Goal: Task Accomplishment & Management: Manage account settings

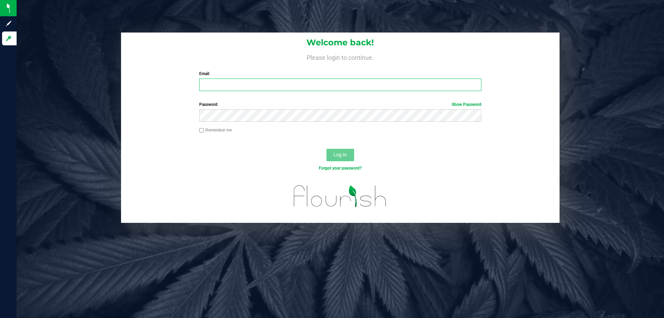
click at [268, 86] on input "Email" at bounding box center [340, 85] width 282 height 12
type input "[EMAIL_ADDRESS][DOMAIN_NAME]"
click at [327, 149] on button "Log In" at bounding box center [341, 155] width 28 height 12
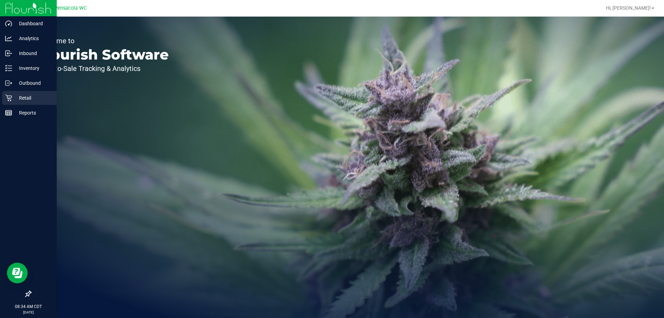
click at [8, 101] on div "Retail" at bounding box center [29, 98] width 55 height 14
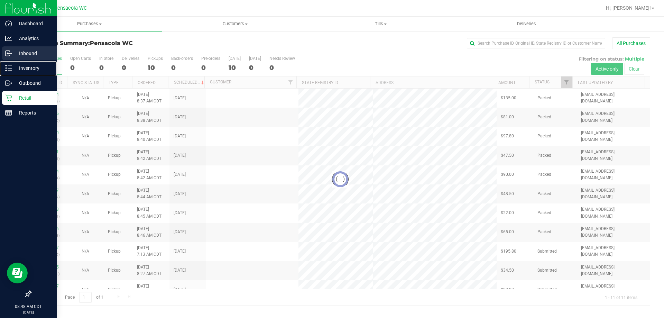
click at [12, 61] on nav "Dashboard Analytics Inbound Inventory Outbound Retail Reports 08:48 AM CDT 08/2…" at bounding box center [28, 159] width 57 height 318
click at [13, 65] on p "Inventory" at bounding box center [33, 68] width 42 height 8
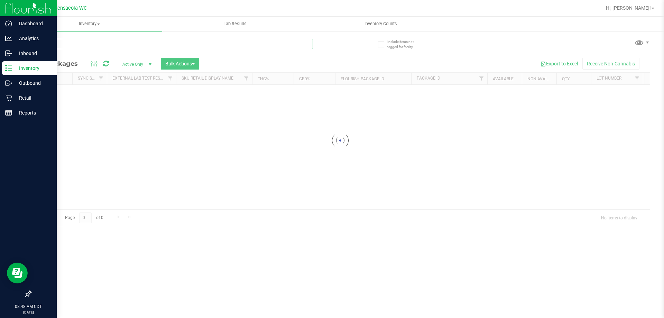
click at [80, 47] on input "text" at bounding box center [171, 44] width 283 height 10
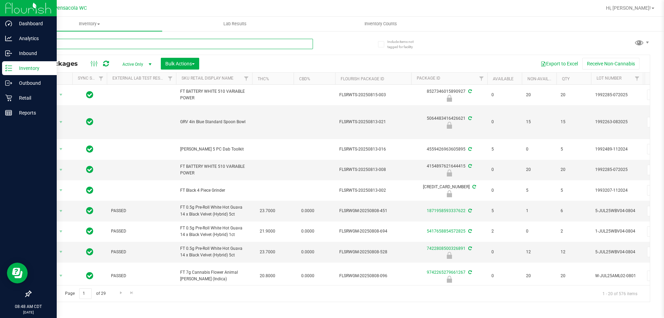
type input "htm"
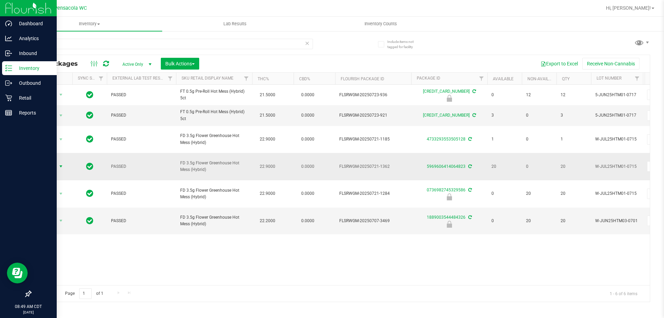
click at [57, 162] on span "select" at bounding box center [61, 167] width 9 height 10
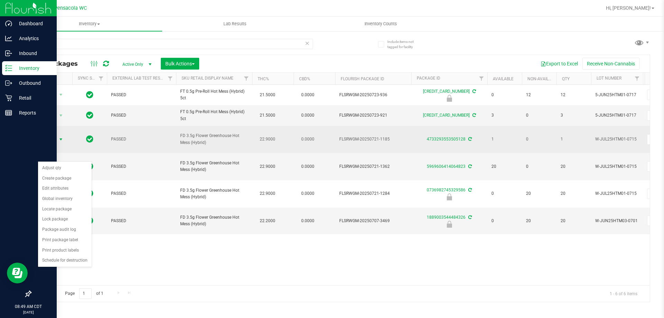
click at [54, 138] on span "Action" at bounding box center [47, 140] width 19 height 10
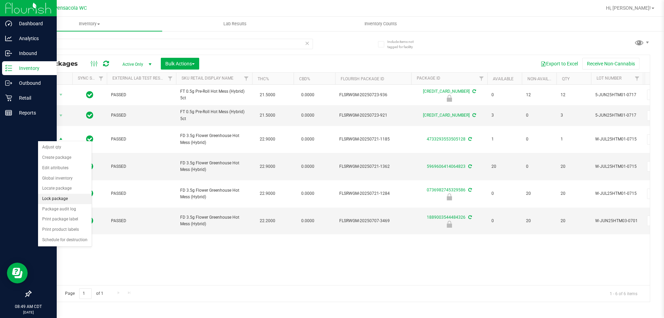
click at [64, 198] on li "Lock package" at bounding box center [65, 199] width 54 height 10
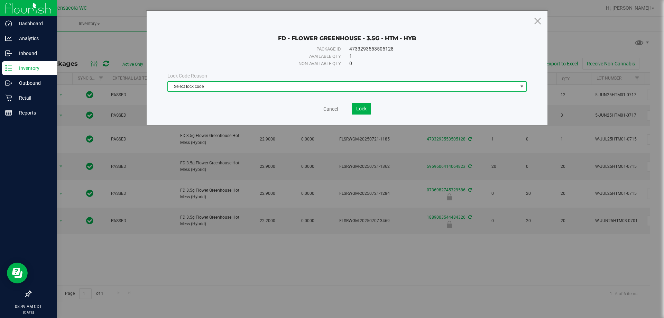
click at [335, 90] on span "Select lock code" at bounding box center [343, 87] width 350 height 10
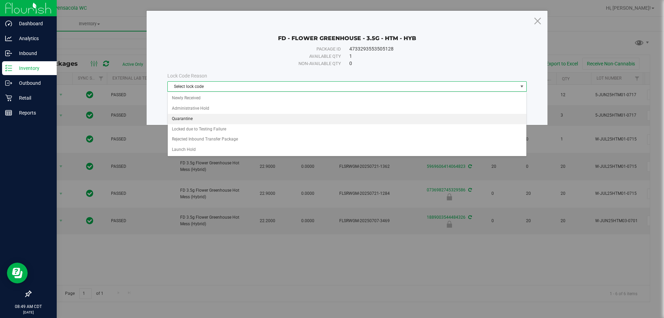
drag, startPoint x: 320, startPoint y: 117, endPoint x: 329, endPoint y: 119, distance: 9.7
click at [329, 119] on li "Quarantine" at bounding box center [347, 119] width 359 height 10
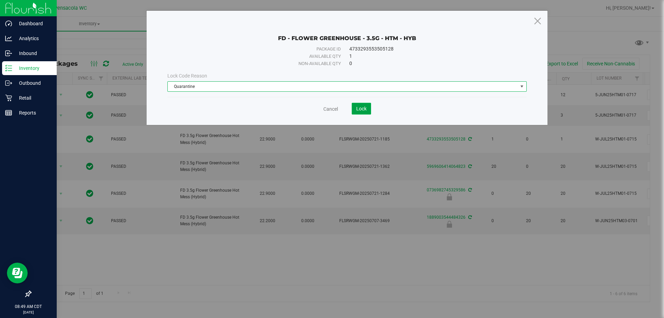
click at [360, 109] on span "Lock" at bounding box center [361, 109] width 10 height 6
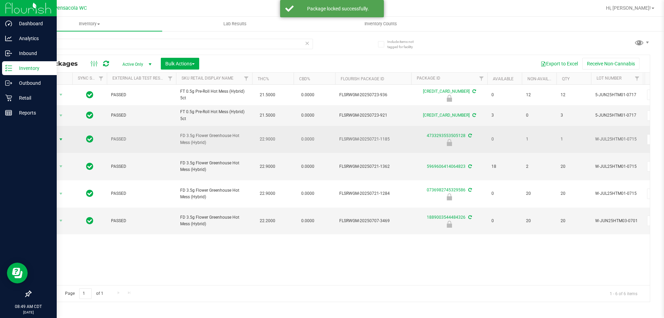
click at [54, 137] on span "Action" at bounding box center [47, 140] width 19 height 10
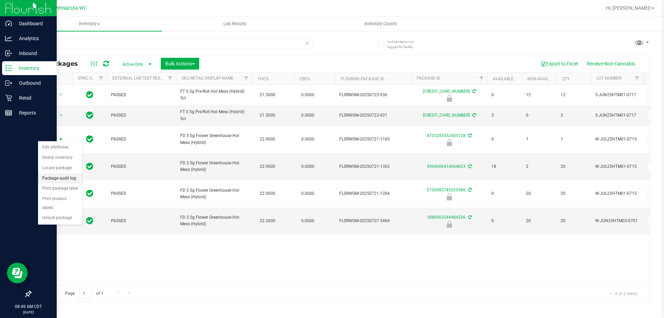
click at [58, 179] on li "Package audit log" at bounding box center [60, 178] width 44 height 10
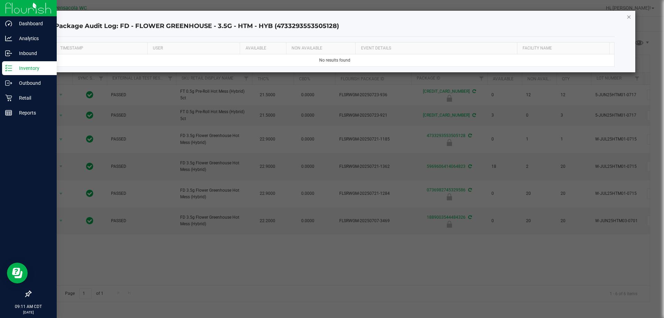
click at [630, 17] on icon "button" at bounding box center [629, 16] width 5 height 8
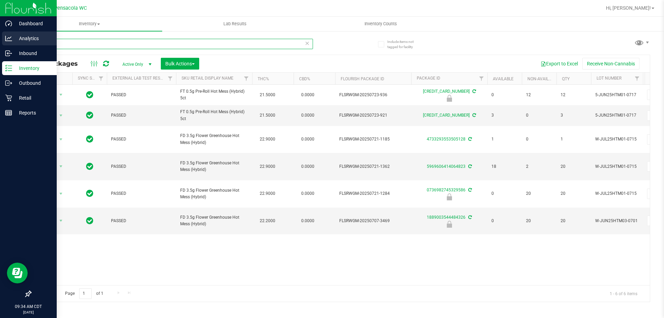
drag, startPoint x: 52, startPoint y: 43, endPoint x: 0, endPoint y: 40, distance: 51.7
click at [0, 40] on div "Dashboard Analytics Inbound Inventory Outbound Retail Reports 09:34 AM CDT [DAT…" at bounding box center [332, 159] width 664 height 318
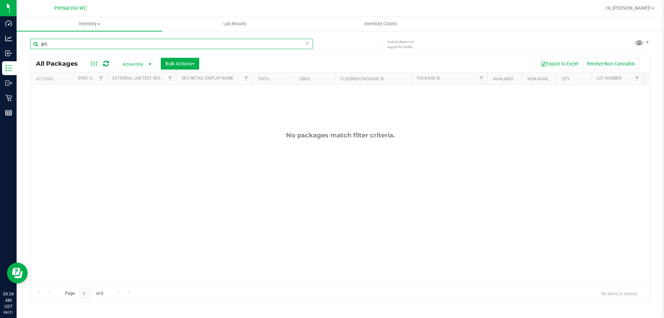
type input "grz."
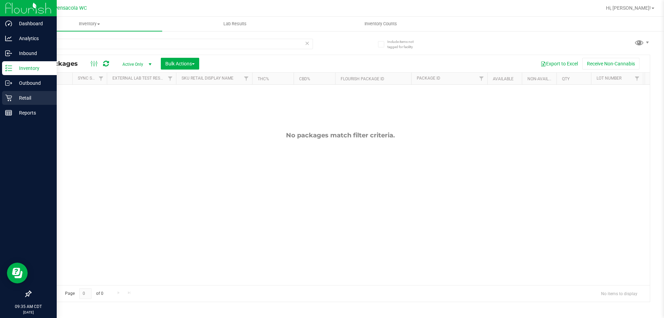
click at [3, 92] on div "Retail" at bounding box center [29, 98] width 55 height 14
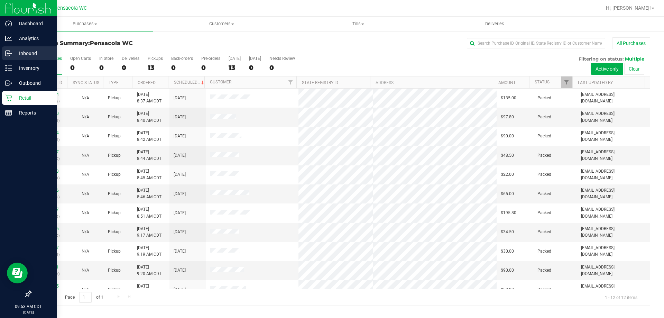
click at [18, 49] on p "Inbound" at bounding box center [33, 53] width 42 height 8
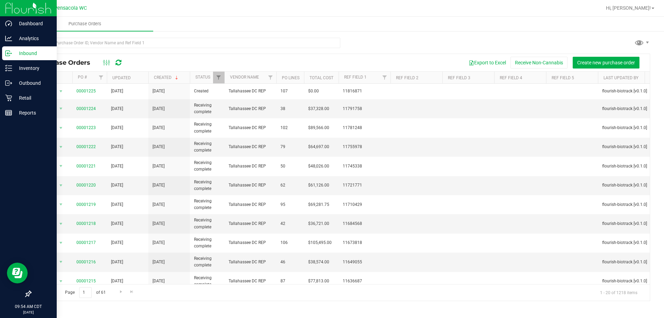
click at [197, 59] on div "Export to Excel Receive Non-Cannabis Create new purchase order" at bounding box center [387, 63] width 516 height 12
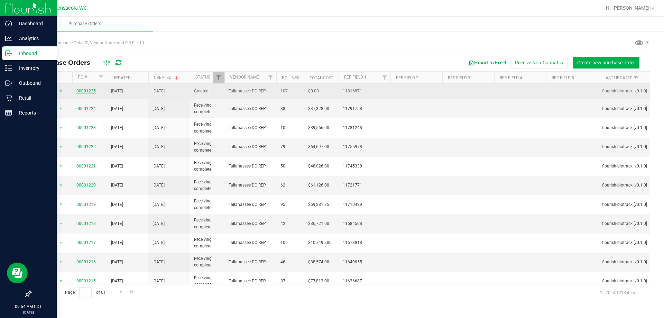
click at [91, 90] on link "00001225" at bounding box center [85, 91] width 19 height 5
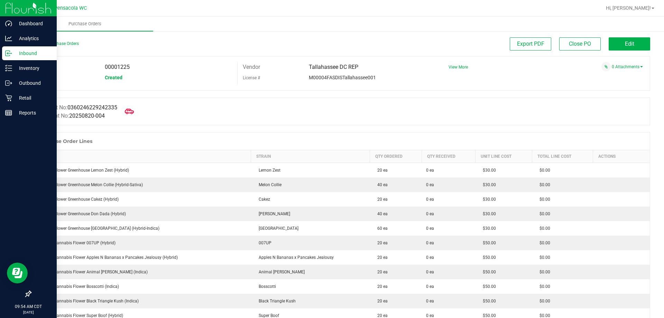
click at [129, 109] on icon at bounding box center [129, 111] width 9 height 9
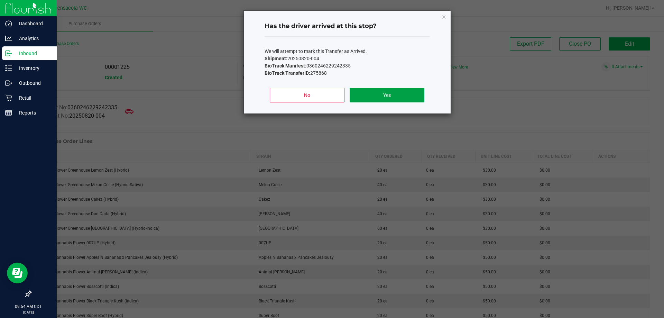
click at [375, 95] on button "Yes" at bounding box center [387, 95] width 74 height 15
